Goal: Task Accomplishment & Management: Use online tool/utility

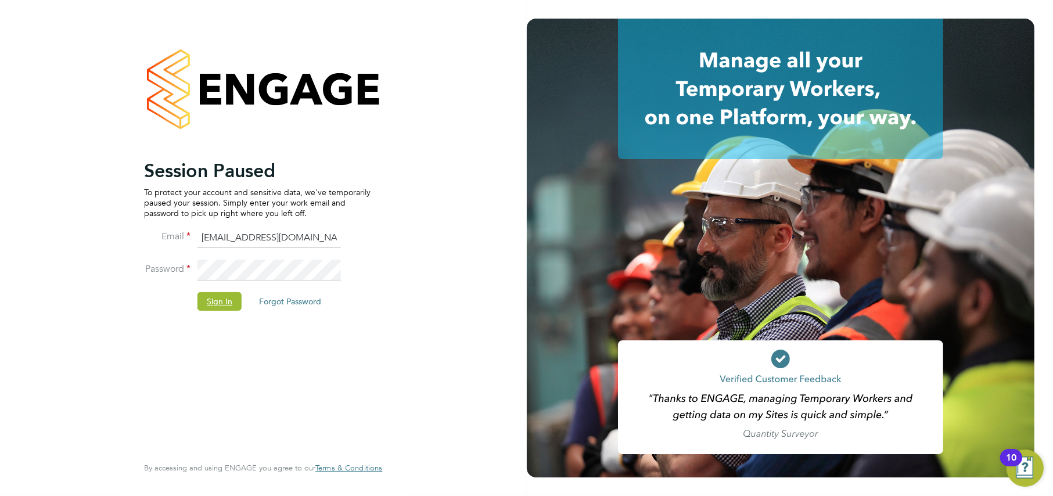
click at [216, 309] on button "Sign In" at bounding box center [219, 301] width 44 height 19
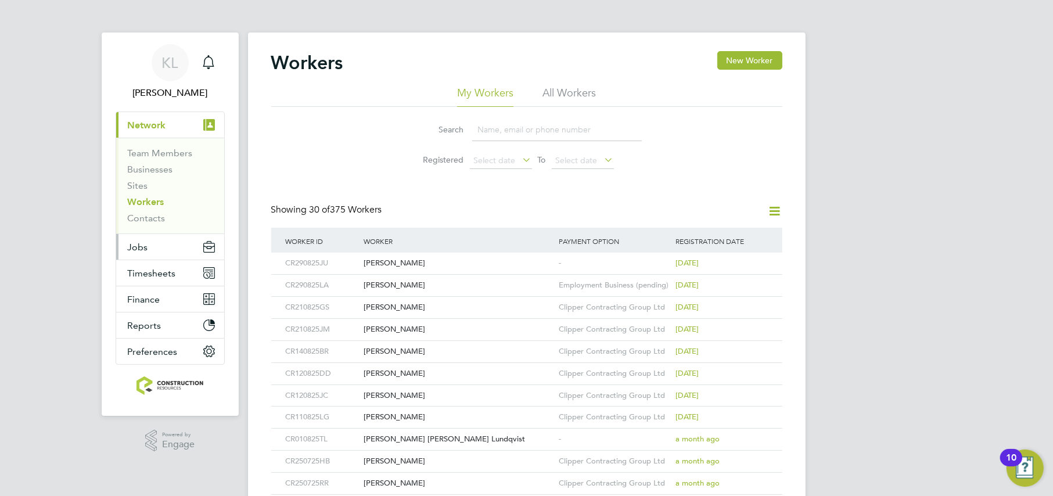
click at [139, 247] on span "Jobs" at bounding box center [138, 247] width 20 height 11
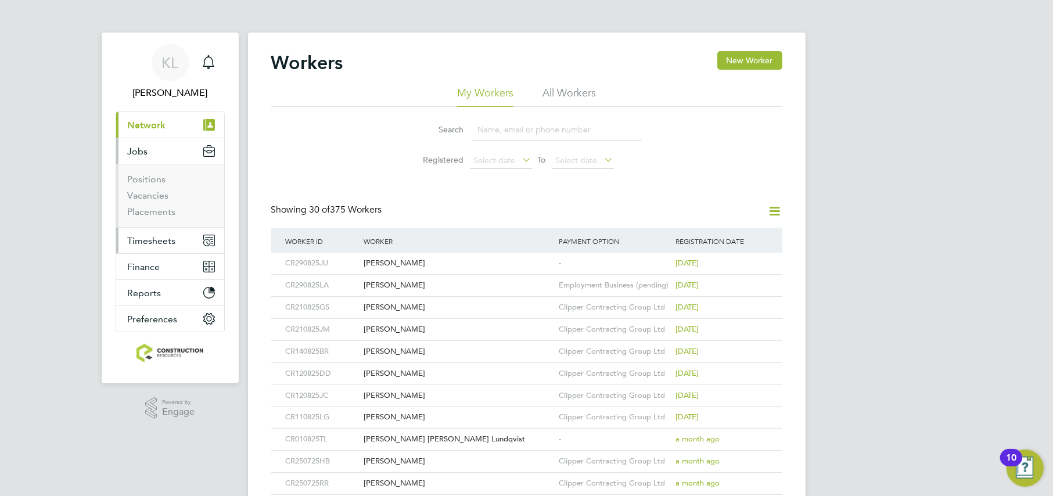
click at [143, 242] on span "Timesheets" at bounding box center [152, 240] width 48 height 11
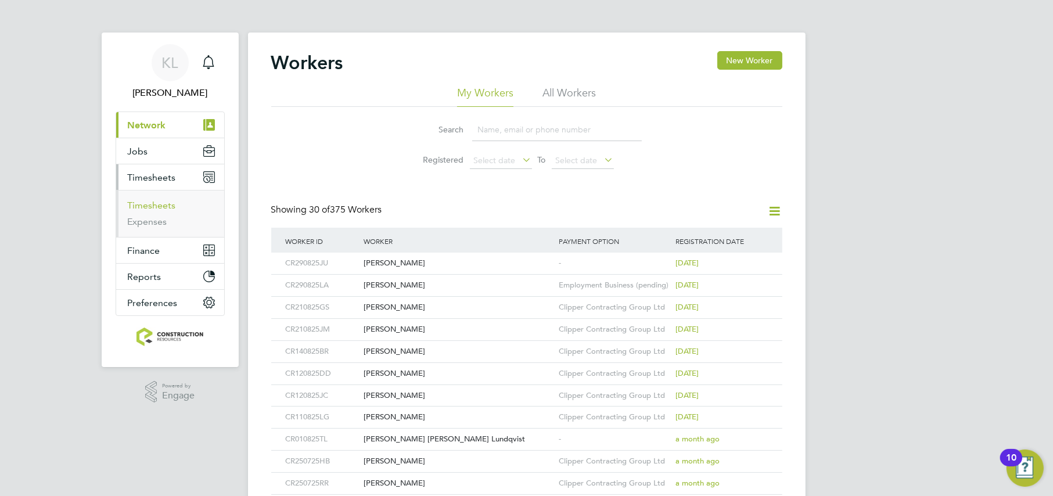
click at [145, 204] on link "Timesheets" at bounding box center [152, 205] width 48 height 11
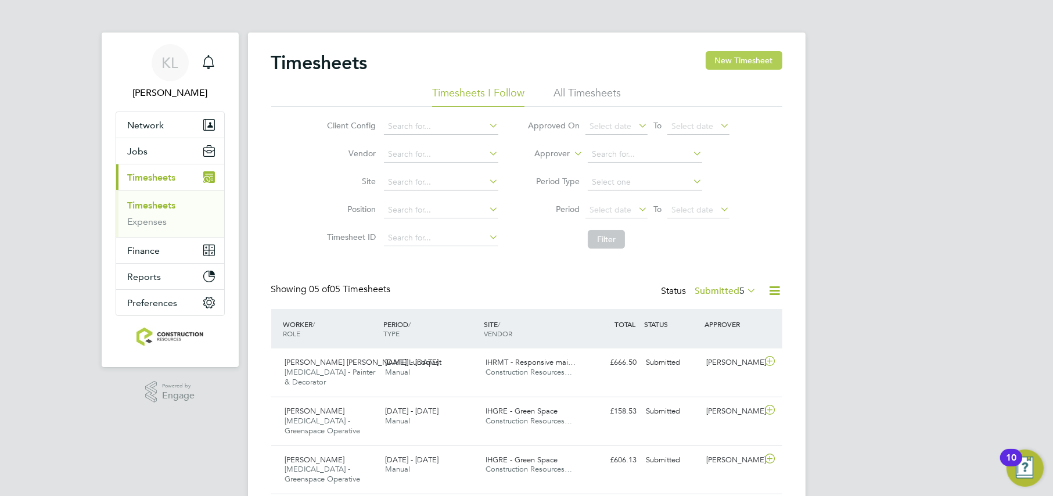
click at [762, 51] on button "New Timesheet" at bounding box center [744, 60] width 77 height 19
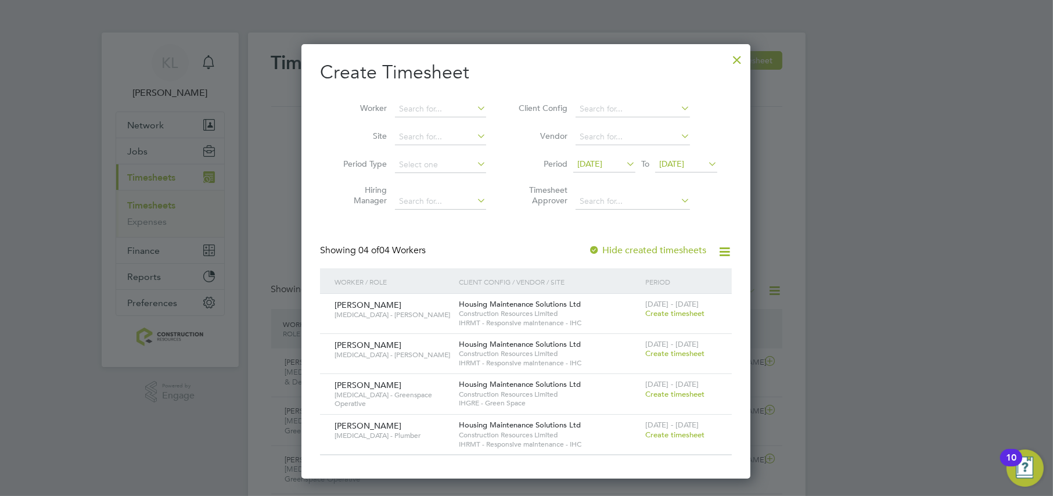
scroll to position [434, 449]
click at [657, 433] on span "Create timesheet" at bounding box center [674, 435] width 59 height 10
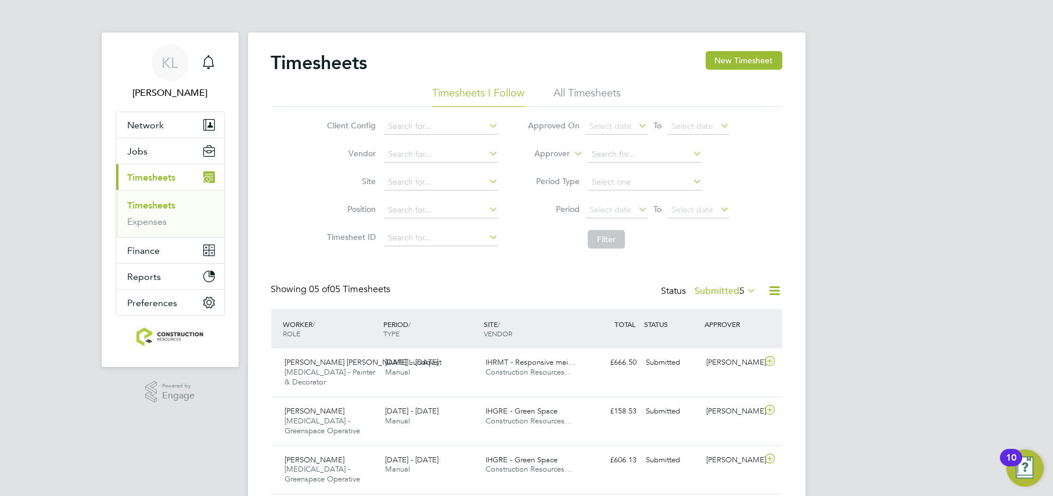
scroll to position [6, 6]
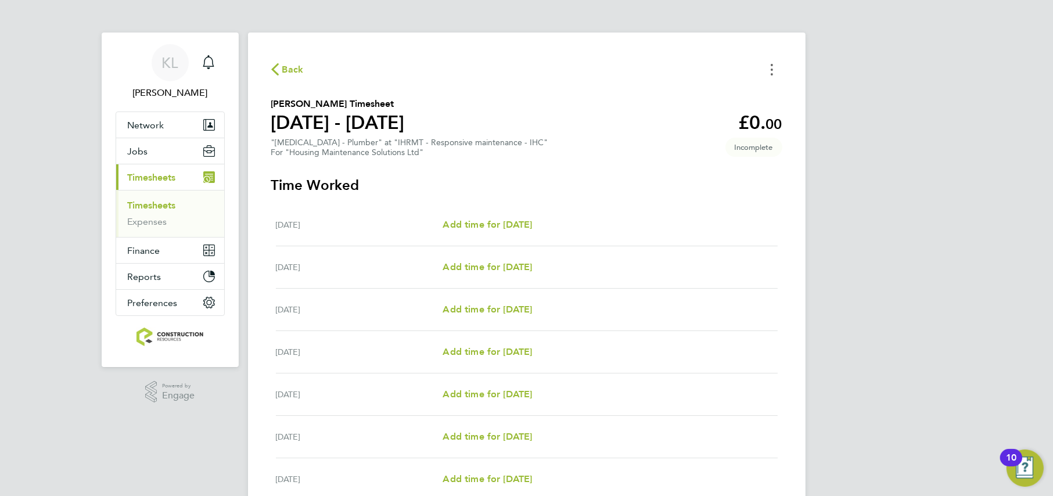
click at [775, 67] on button "Timesheets Menu" at bounding box center [771, 69] width 21 height 18
click at [670, 97] on button "Mark as absent" at bounding box center [712, 95] width 139 height 23
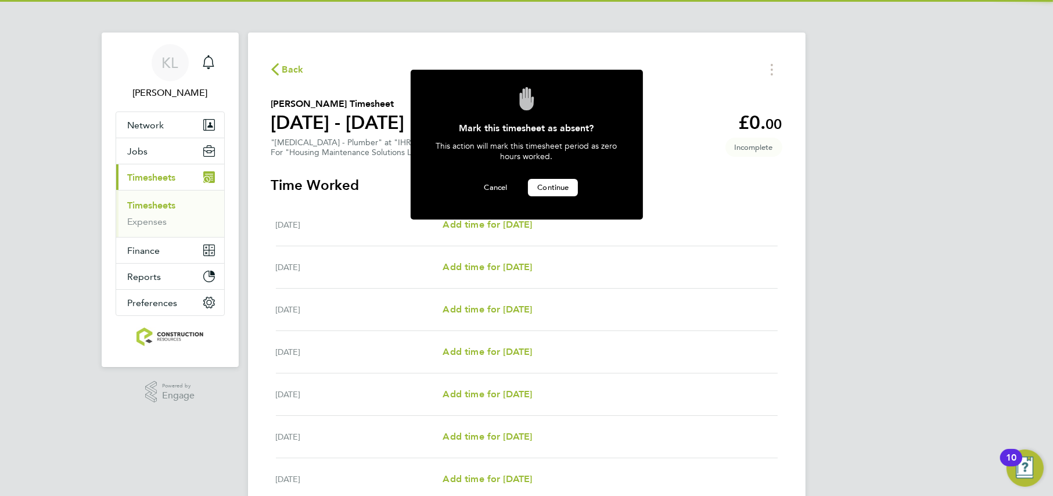
click at [559, 189] on span "Continue" at bounding box center [552, 187] width 31 height 10
